Goal: Information Seeking & Learning: Compare options

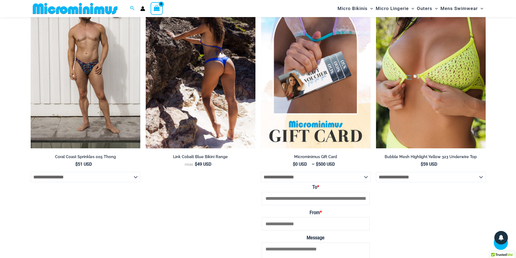
scroll to position [1795, 0]
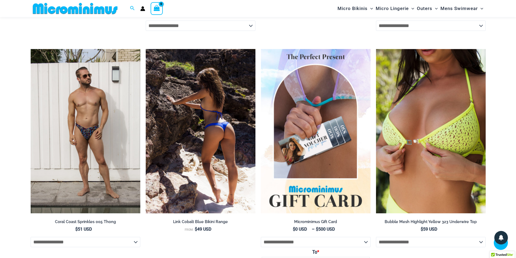
click at [208, 111] on img at bounding box center [201, 131] width 110 height 165
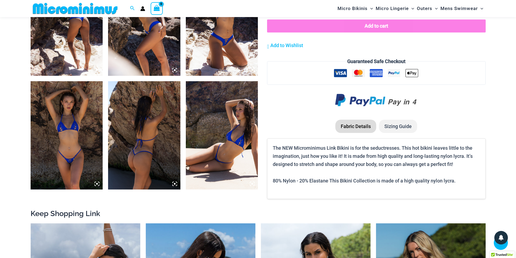
scroll to position [618, 0]
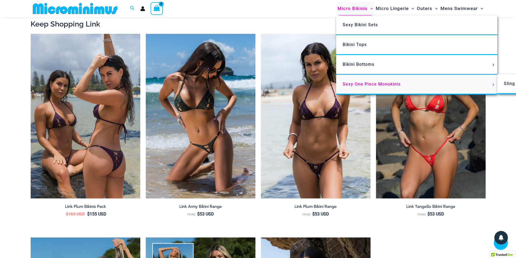
click at [371, 83] on span "Sexy One Piece Monokinis" at bounding box center [372, 84] width 58 height 5
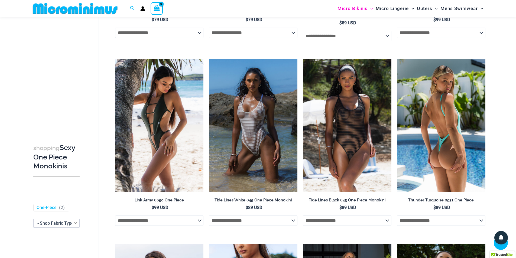
scroll to position [402, 0]
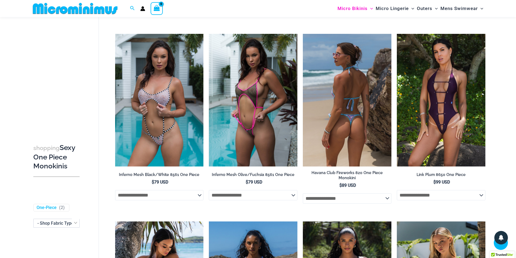
click at [328, 75] on img at bounding box center [347, 100] width 89 height 133
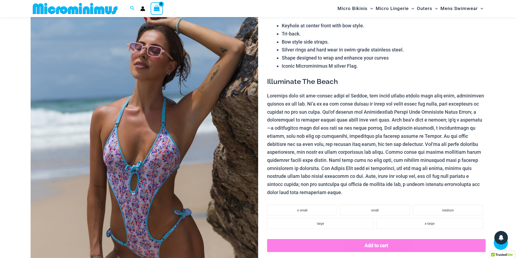
scroll to position [130, 0]
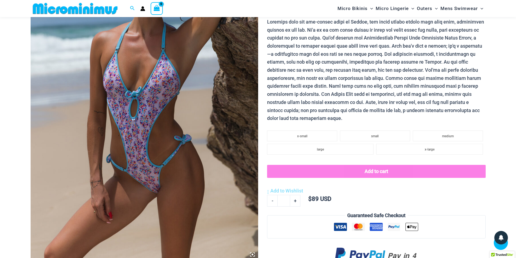
click at [188, 124] on img at bounding box center [145, 89] width 228 height 341
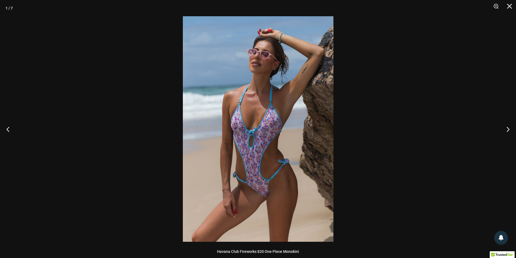
click at [284, 160] on img at bounding box center [258, 129] width 151 height 226
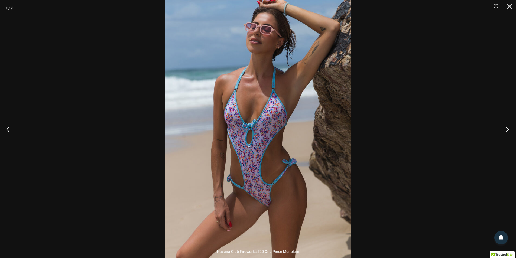
click at [509, 127] on button "Next" at bounding box center [506, 129] width 20 height 27
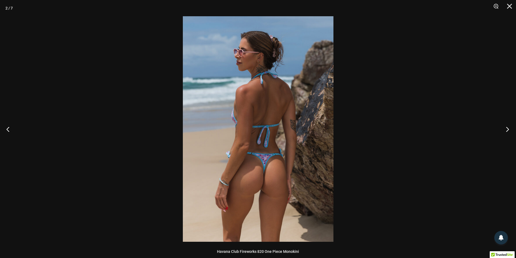
click at [509, 127] on button "Next" at bounding box center [506, 129] width 20 height 27
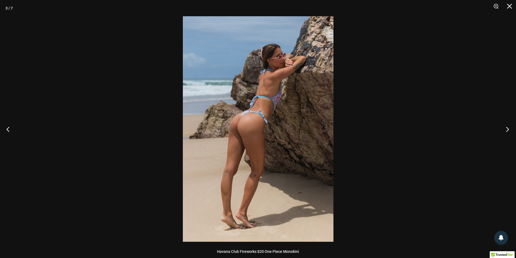
click at [509, 127] on button "Next" at bounding box center [506, 129] width 20 height 27
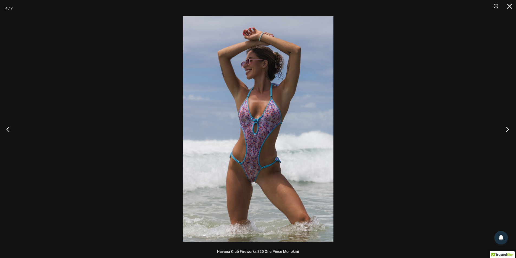
click at [509, 127] on button "Next" at bounding box center [506, 129] width 20 height 27
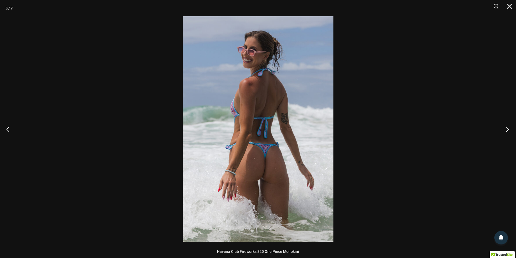
click at [509, 127] on button "Next" at bounding box center [506, 129] width 20 height 27
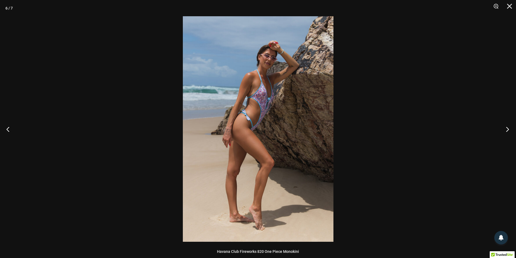
click at [508, 127] on button "Next" at bounding box center [506, 129] width 20 height 27
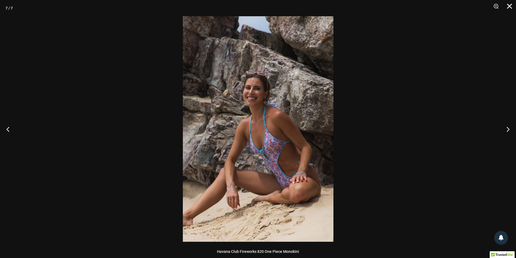
click at [509, 7] on button "Close" at bounding box center [508, 8] width 14 height 16
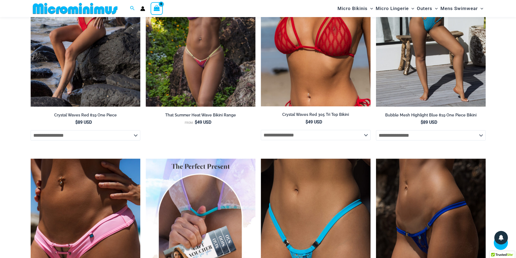
scroll to position [997, 0]
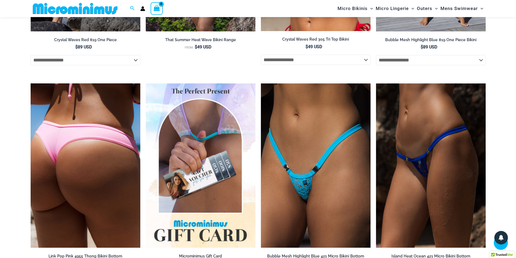
click at [78, 140] on img at bounding box center [86, 165] width 110 height 165
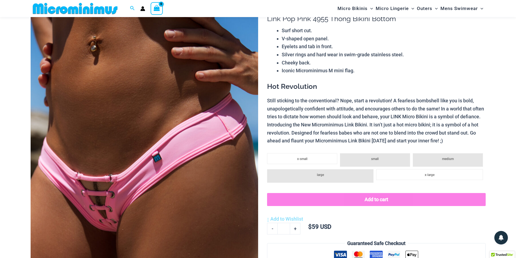
scroll to position [76, 0]
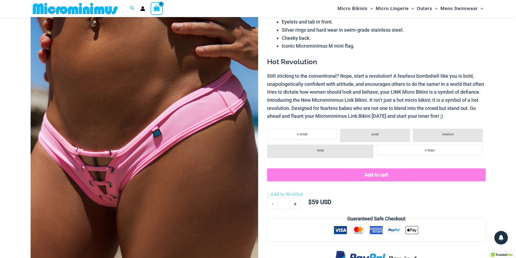
click at [167, 139] on img at bounding box center [145, 143] width 228 height 341
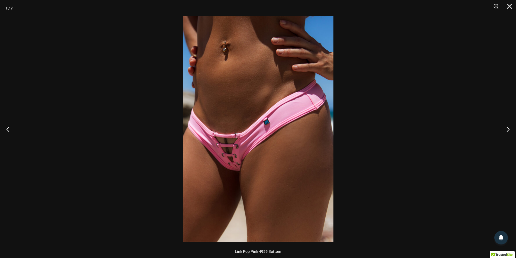
click at [258, 167] on img at bounding box center [258, 129] width 151 height 226
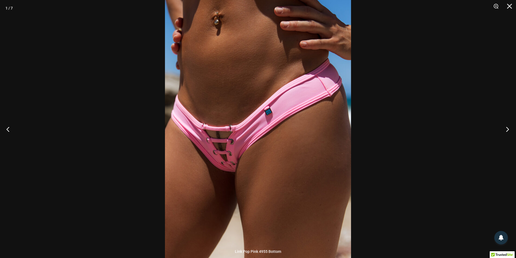
click at [505, 132] on button "Next" at bounding box center [506, 129] width 20 height 27
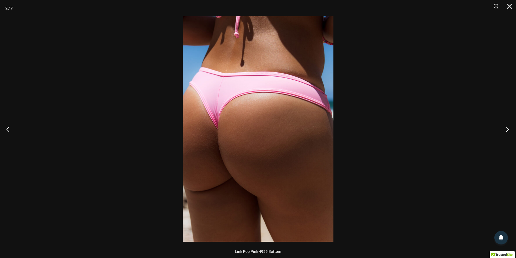
click at [505, 132] on button "Next" at bounding box center [506, 129] width 20 height 27
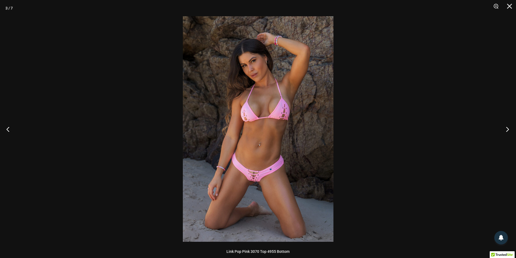
click at [505, 132] on button "Next" at bounding box center [506, 129] width 20 height 27
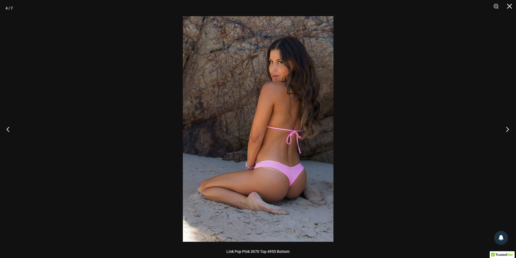
click at [505, 132] on button "Next" at bounding box center [506, 129] width 20 height 27
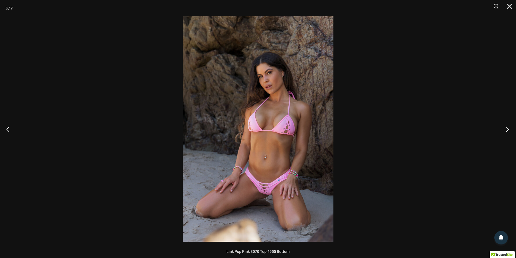
click at [505, 132] on button "Next" at bounding box center [506, 129] width 20 height 27
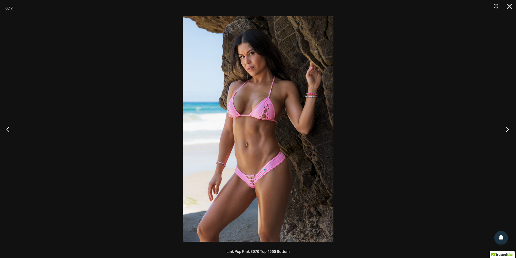
click at [505, 132] on button "Next" at bounding box center [506, 129] width 20 height 27
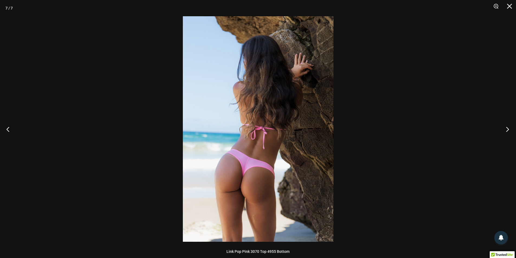
click at [505, 132] on button "Next" at bounding box center [506, 129] width 20 height 27
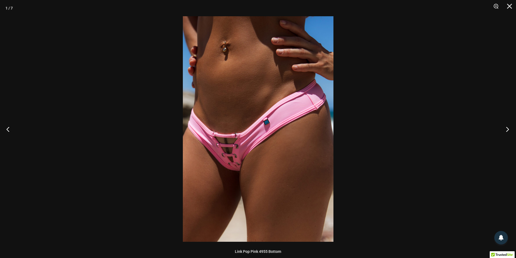
click at [505, 132] on button "Next" at bounding box center [506, 129] width 20 height 27
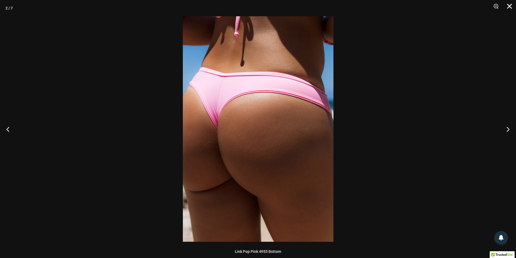
click at [512, 3] on button "Close" at bounding box center [508, 8] width 14 height 16
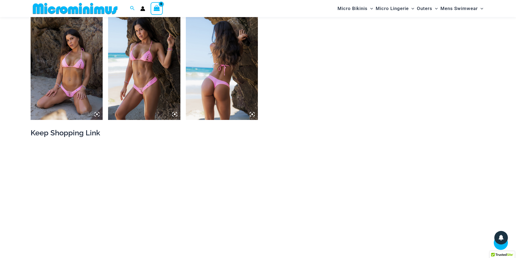
scroll to position [591, 0]
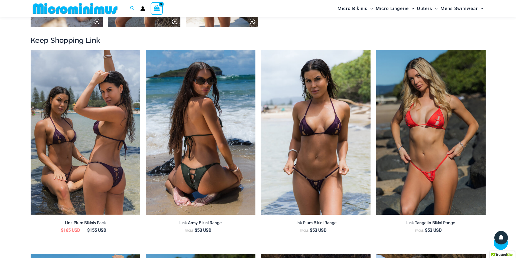
click at [196, 94] on img at bounding box center [201, 132] width 110 height 165
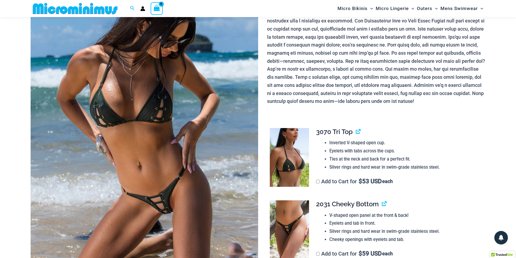
scroll to position [103, 0]
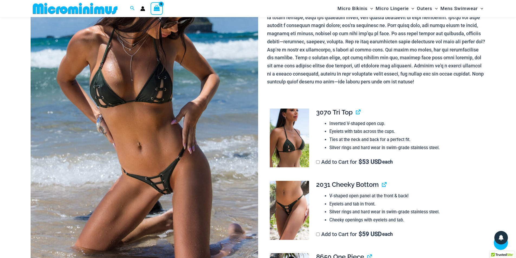
click at [172, 129] on img at bounding box center [145, 116] width 228 height 341
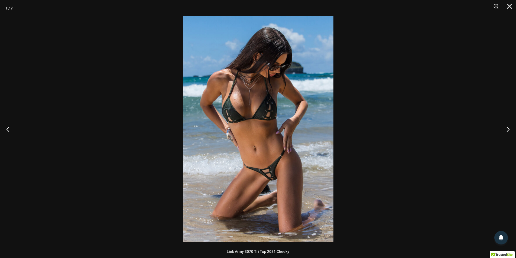
click at [280, 173] on img at bounding box center [258, 129] width 151 height 226
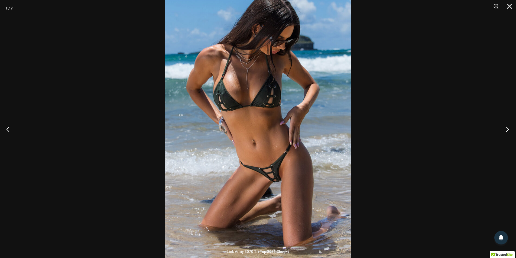
click at [508, 129] on button "Next" at bounding box center [506, 129] width 20 height 27
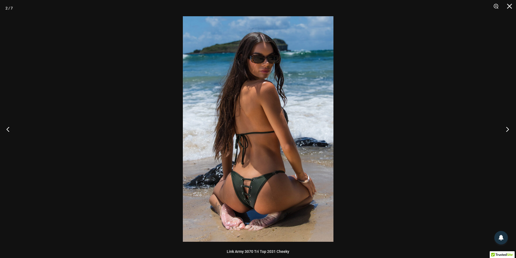
click at [508, 129] on button "Next" at bounding box center [506, 129] width 20 height 27
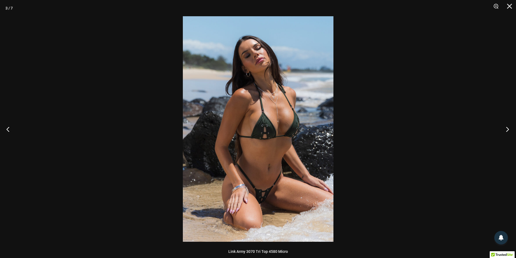
click at [508, 129] on button "Next" at bounding box center [506, 129] width 20 height 27
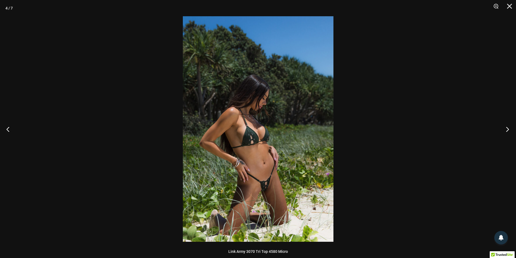
click at [508, 129] on button "Next" at bounding box center [506, 129] width 20 height 27
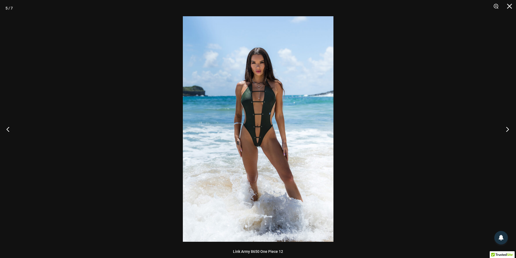
click at [508, 129] on button "Next" at bounding box center [506, 129] width 20 height 27
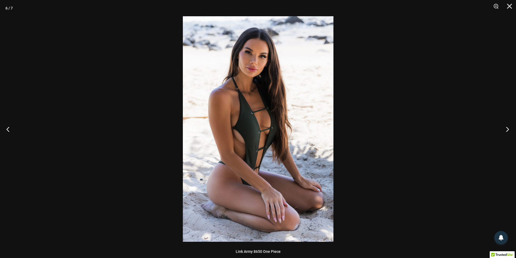
click at [508, 129] on button "Next" at bounding box center [506, 129] width 20 height 27
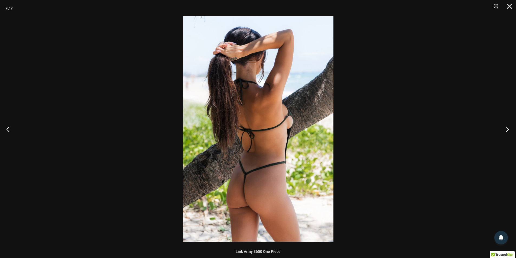
click at [508, 129] on button "Next" at bounding box center [506, 129] width 20 height 27
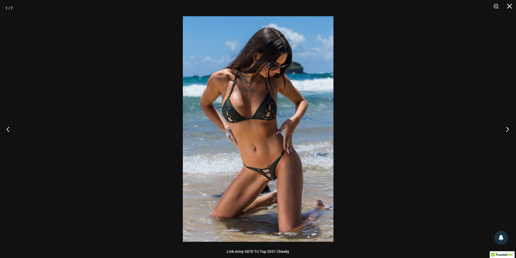
click at [508, 129] on button "Next" at bounding box center [506, 129] width 20 height 27
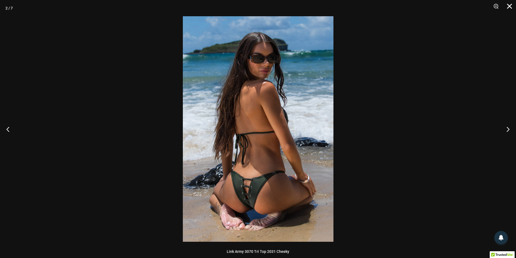
click at [506, 7] on button "Close" at bounding box center [508, 8] width 14 height 16
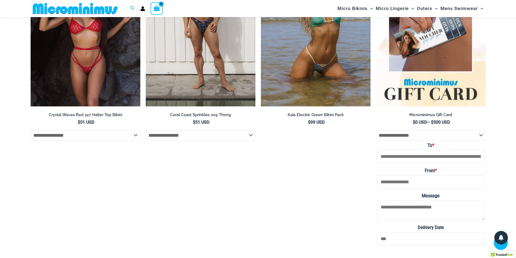
scroll to position [2162, 0]
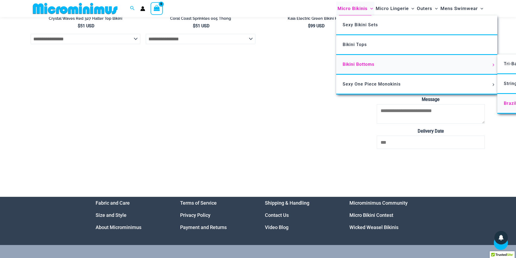
click at [507, 101] on span "Brazilian Cheekys" at bounding box center [523, 103] width 39 height 5
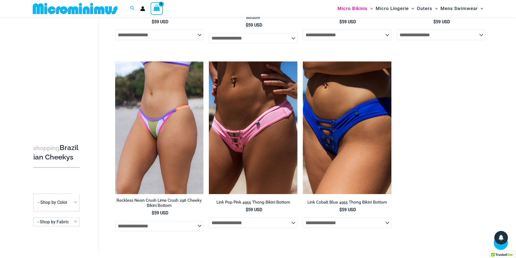
scroll to position [266, 0]
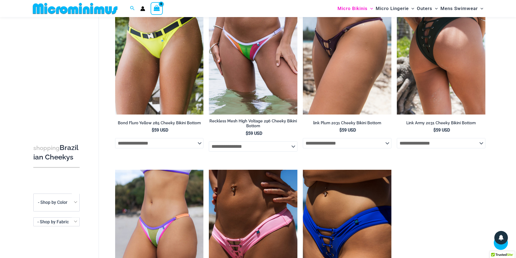
click at [450, 79] on img at bounding box center [441, 48] width 89 height 133
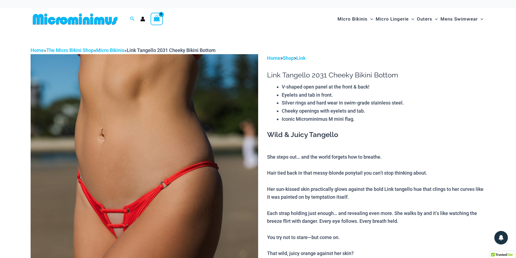
click at [147, 109] on img at bounding box center [145, 224] width 228 height 341
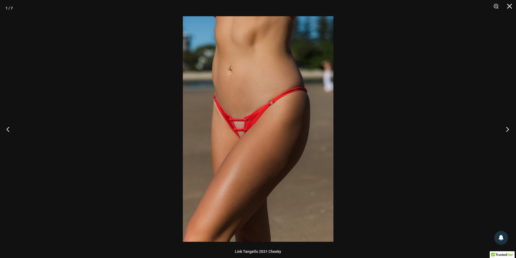
click at [508, 127] on button "Next" at bounding box center [506, 129] width 20 height 27
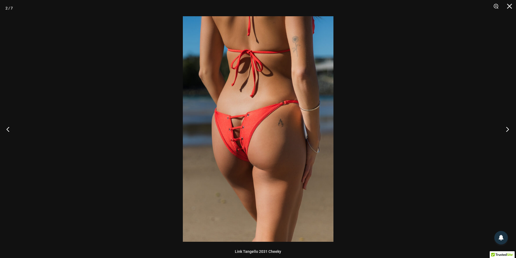
click at [508, 127] on button "Next" at bounding box center [506, 129] width 20 height 27
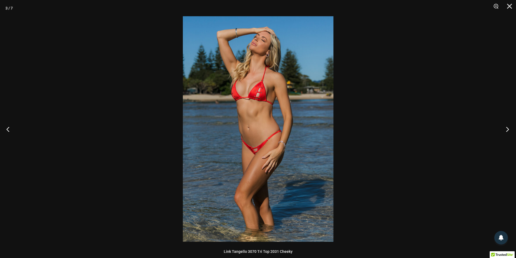
click at [508, 127] on button "Next" at bounding box center [506, 129] width 20 height 27
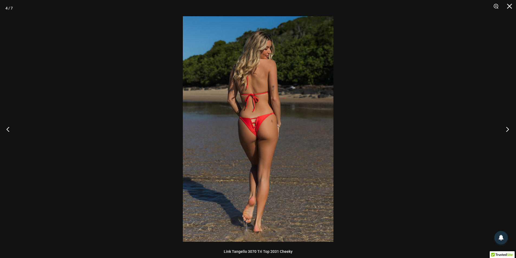
click at [508, 127] on button "Next" at bounding box center [506, 129] width 20 height 27
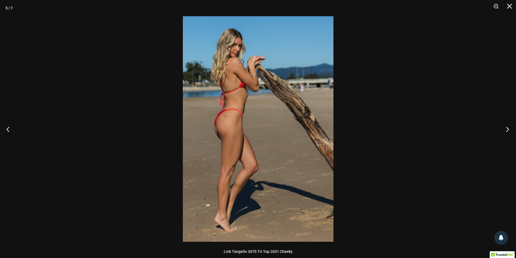
click at [508, 127] on button "Next" at bounding box center [506, 129] width 20 height 27
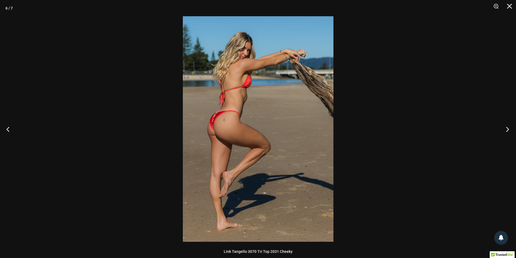
click at [508, 127] on button "Next" at bounding box center [506, 129] width 20 height 27
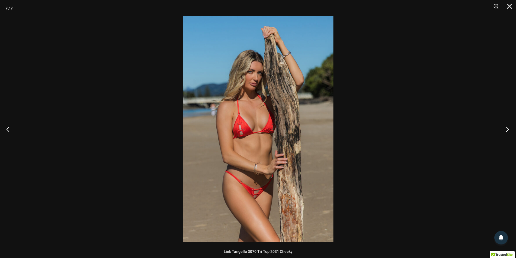
click at [508, 127] on button "Next" at bounding box center [506, 129] width 20 height 27
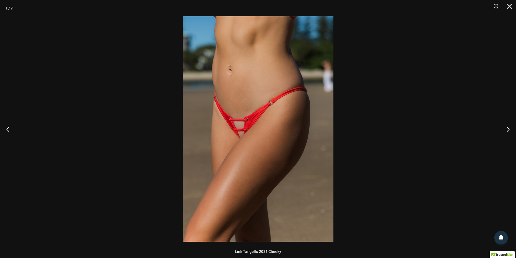
click at [236, 124] on img at bounding box center [258, 129] width 151 height 226
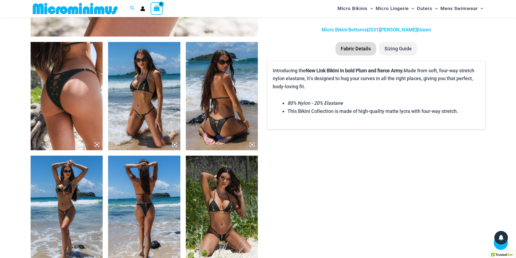
scroll to position [401, 0]
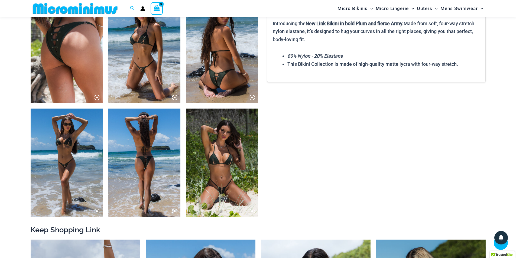
click at [216, 125] on img at bounding box center [222, 163] width 72 height 108
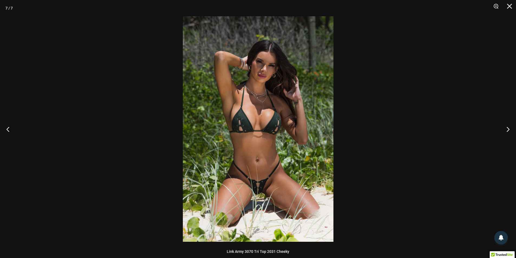
click at [236, 126] on img at bounding box center [258, 129] width 151 height 226
